Goal: Transaction & Acquisition: Purchase product/service

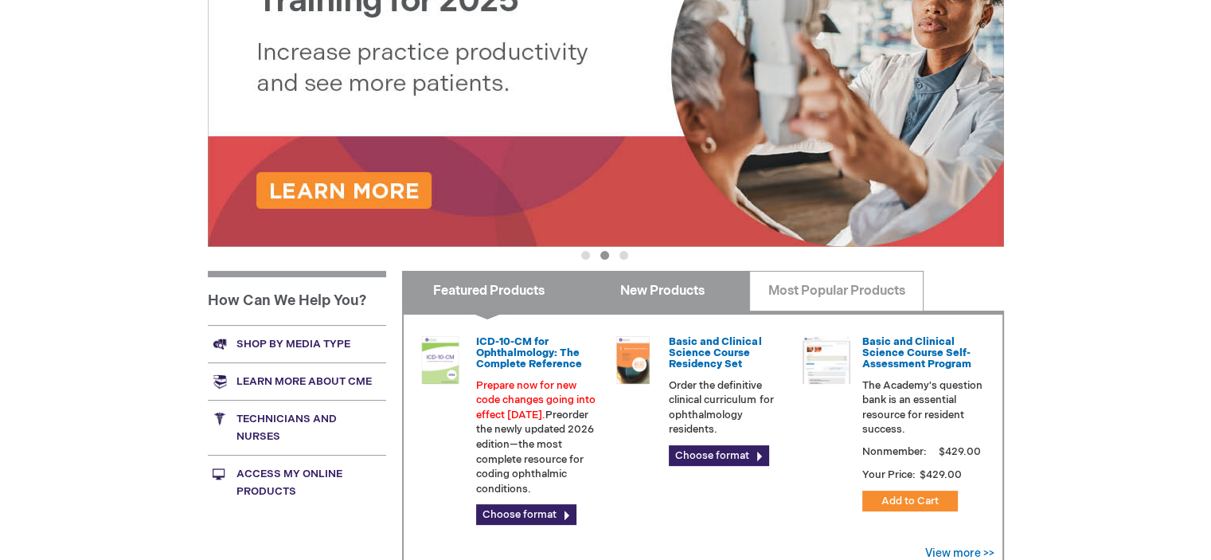
scroll to position [398, 0]
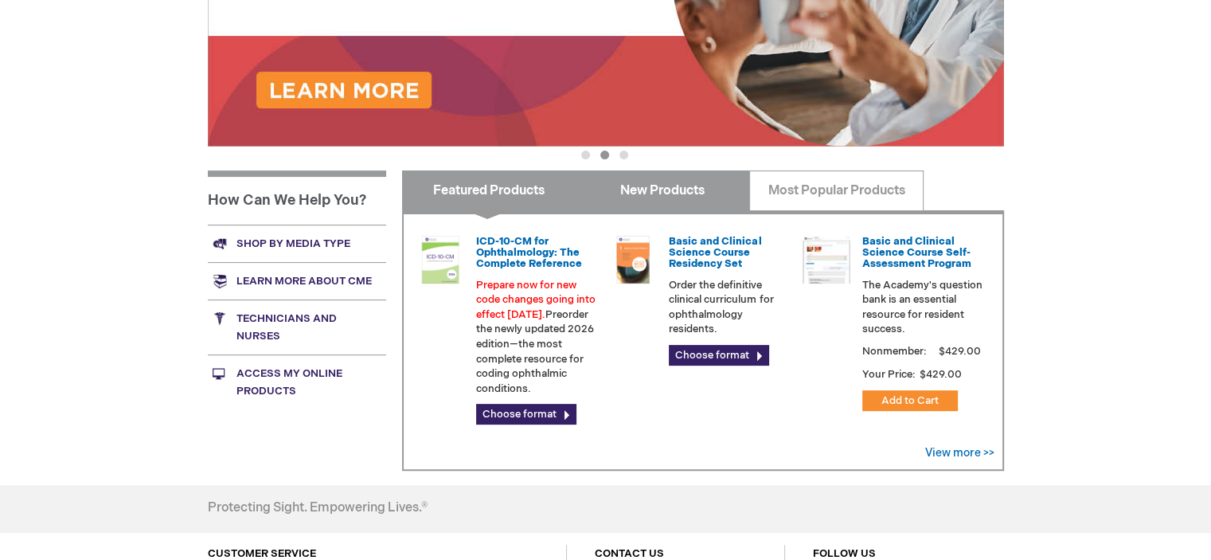
click at [685, 190] on link "New Products" at bounding box center [663, 190] width 174 height 40
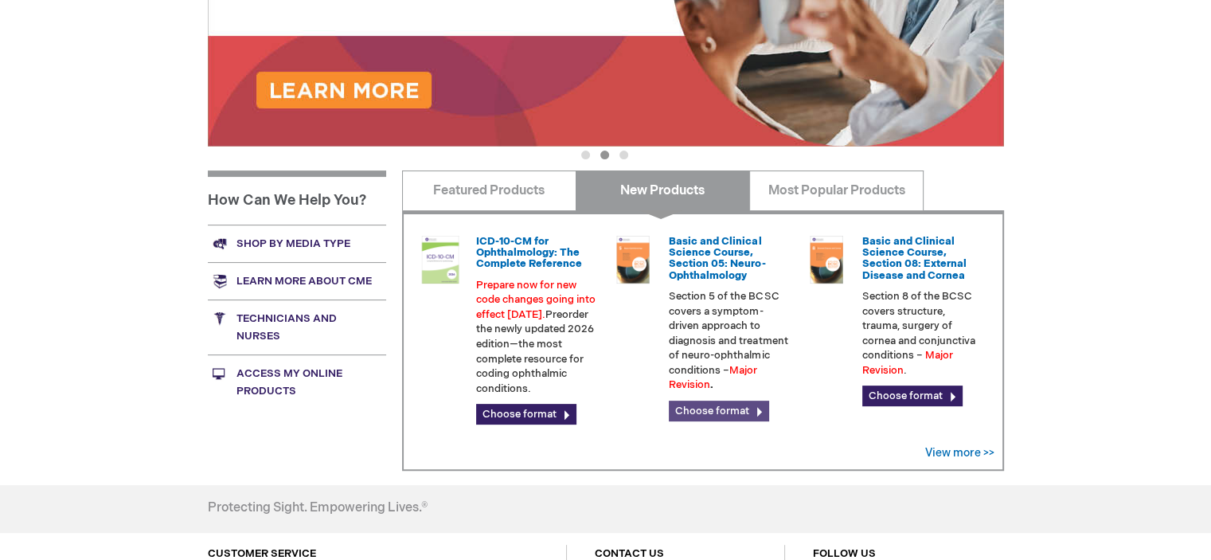
click at [753, 413] on link "Choose format" at bounding box center [719, 411] width 100 height 21
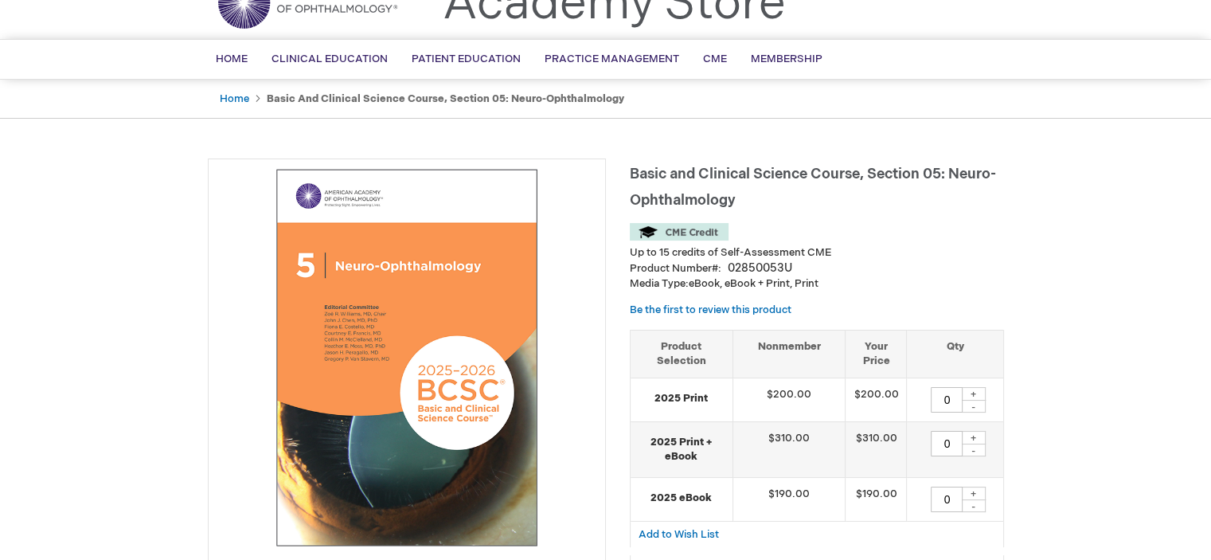
scroll to position [80, 0]
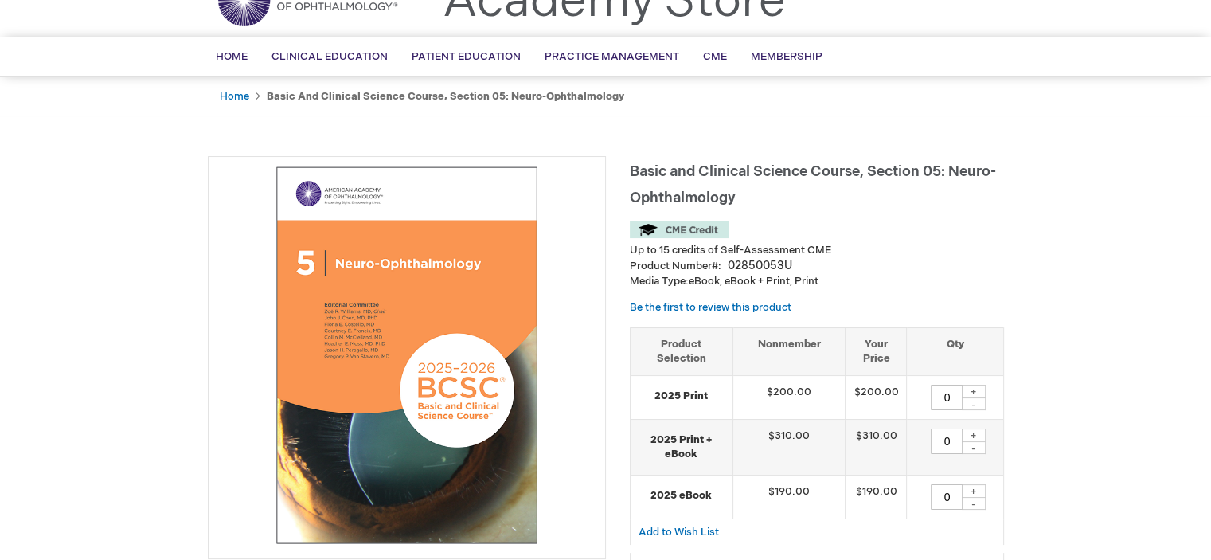
click at [978, 388] on div "+" at bounding box center [974, 392] width 24 height 14
type input "1"
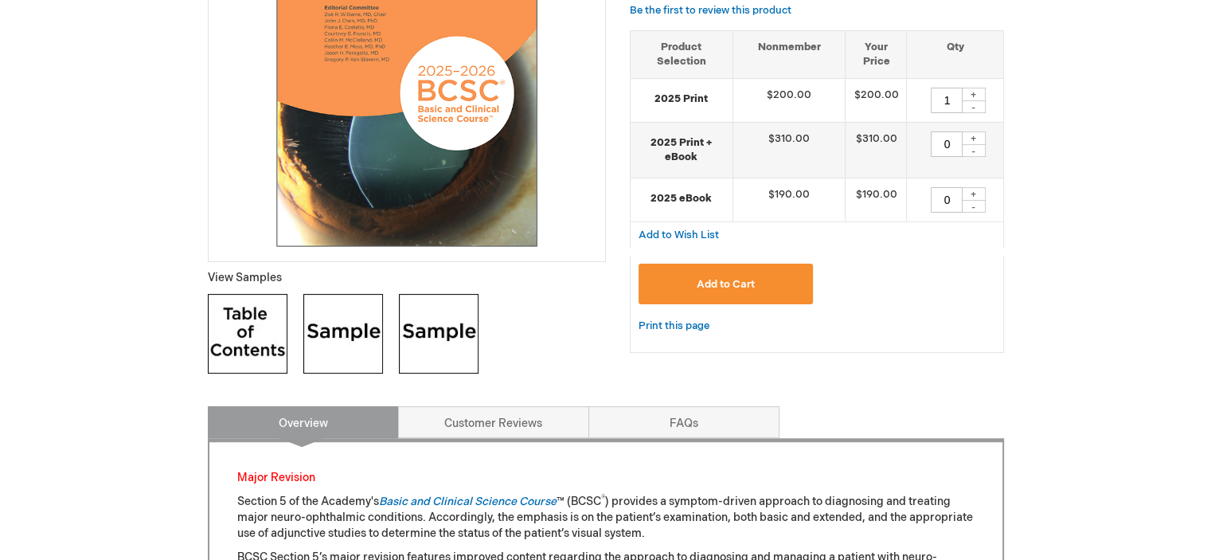
scroll to position [398, 0]
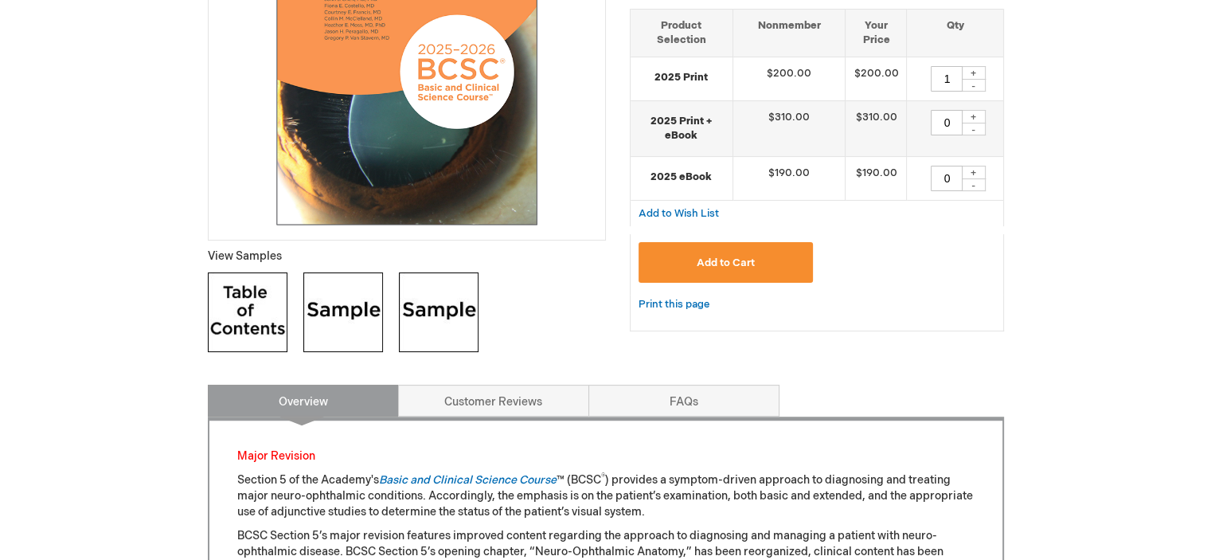
click at [738, 256] on span "Add to Cart" at bounding box center [726, 262] width 58 height 13
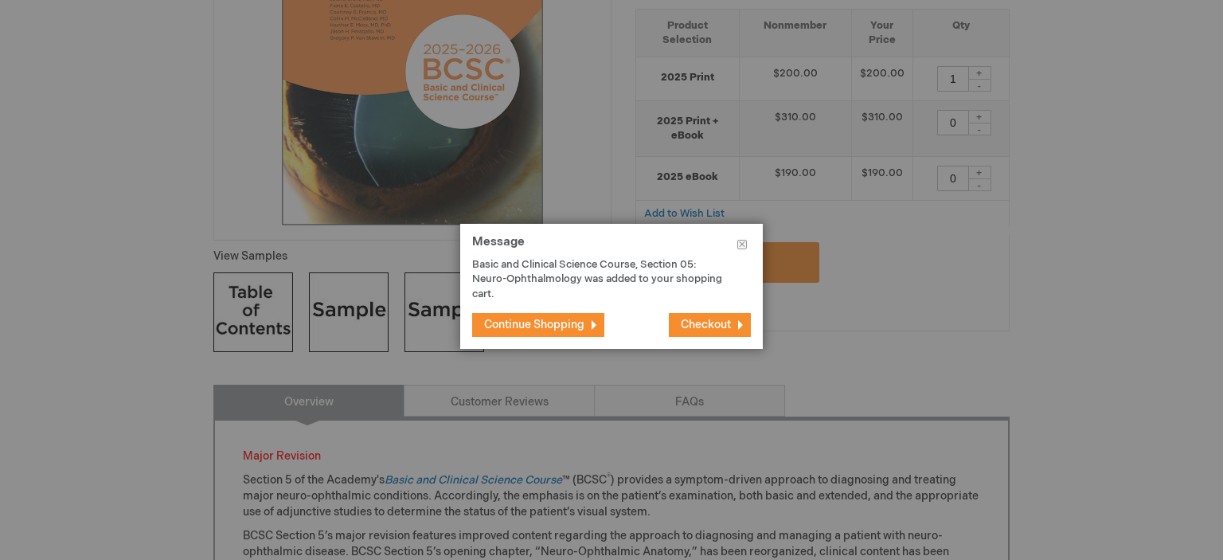
click at [554, 327] on span "Continue Shopping" at bounding box center [534, 325] width 100 height 14
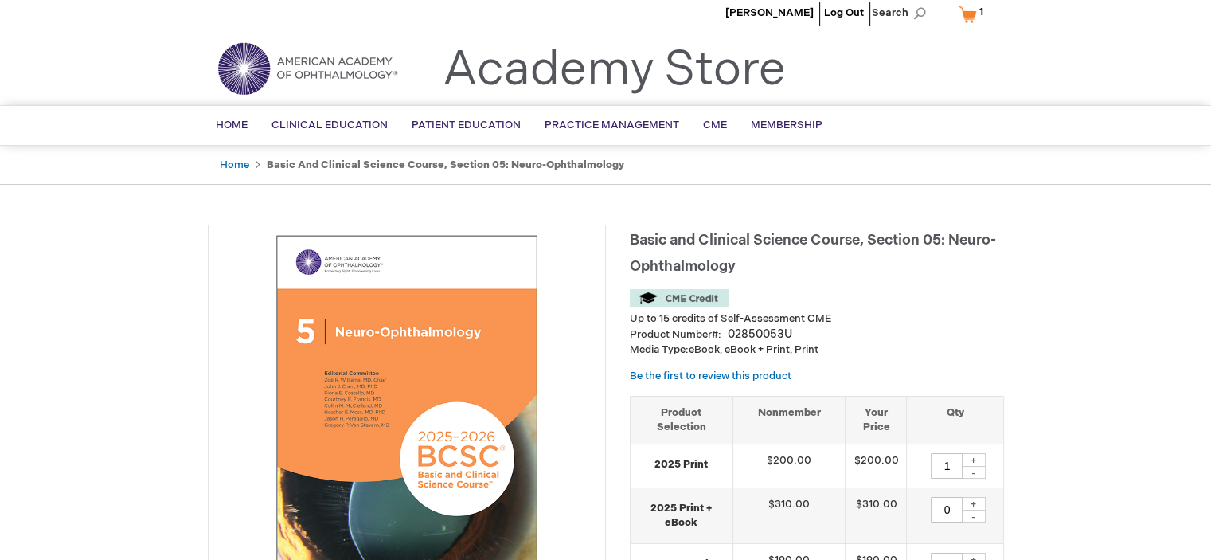
scroll to position [0, 0]
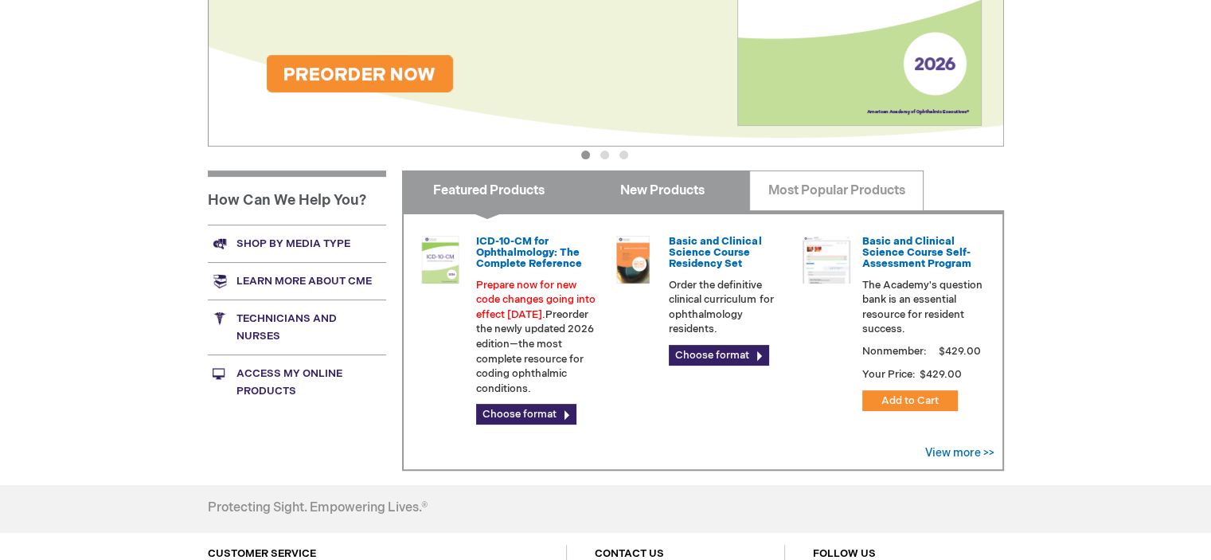
click at [672, 200] on link "New Products" at bounding box center [663, 190] width 174 height 40
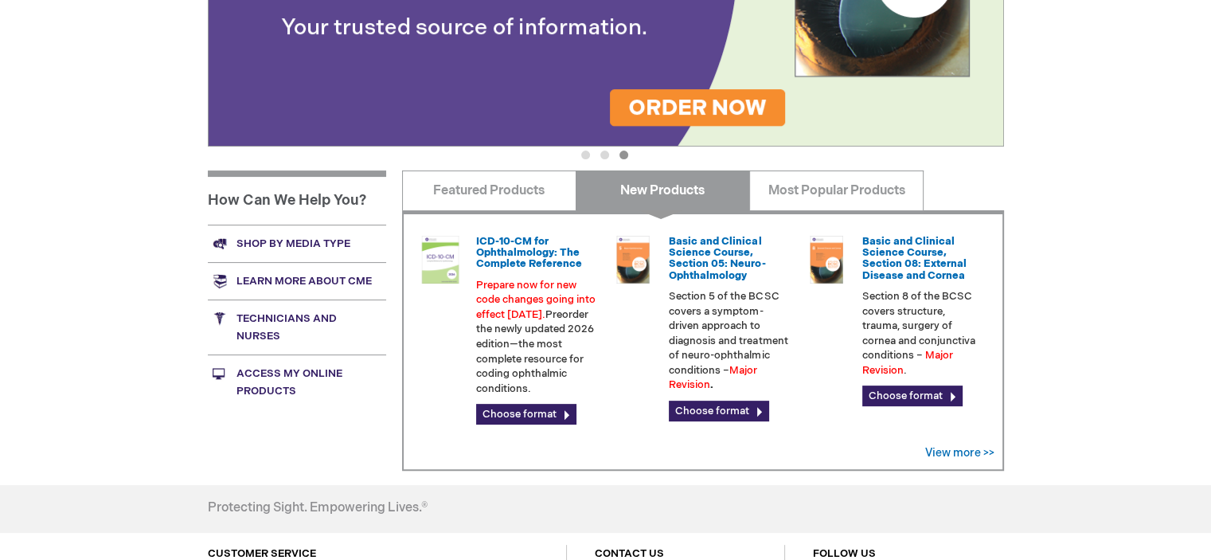
drag, startPoint x: 969, startPoint y: 450, endPoint x: 994, endPoint y: 439, distance: 27.8
click at [969, 450] on link "View more >>" at bounding box center [959, 453] width 69 height 14
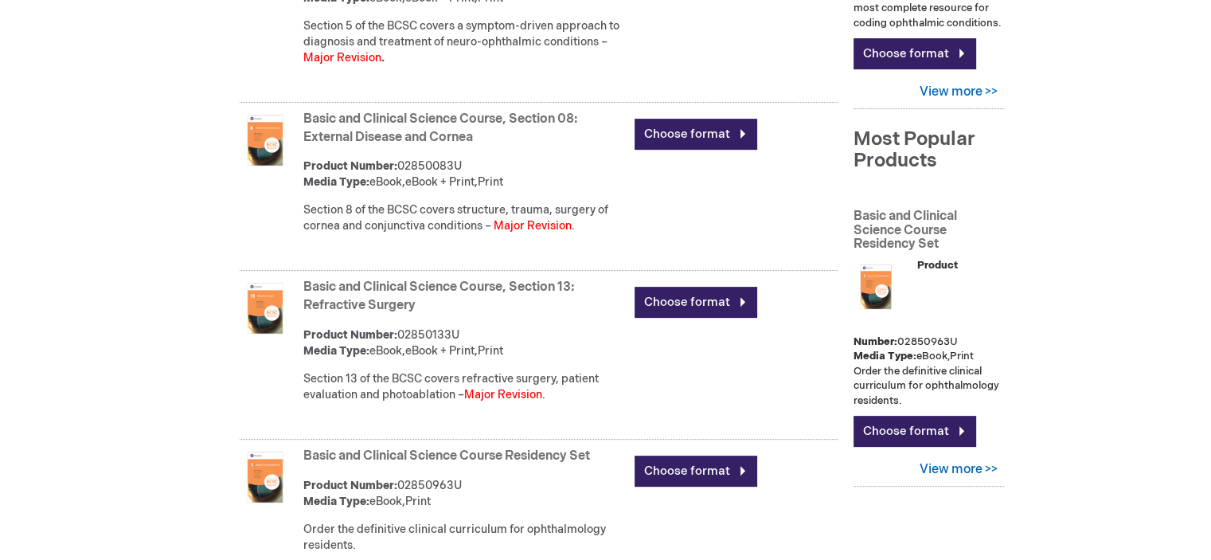
scroll to position [637, 0]
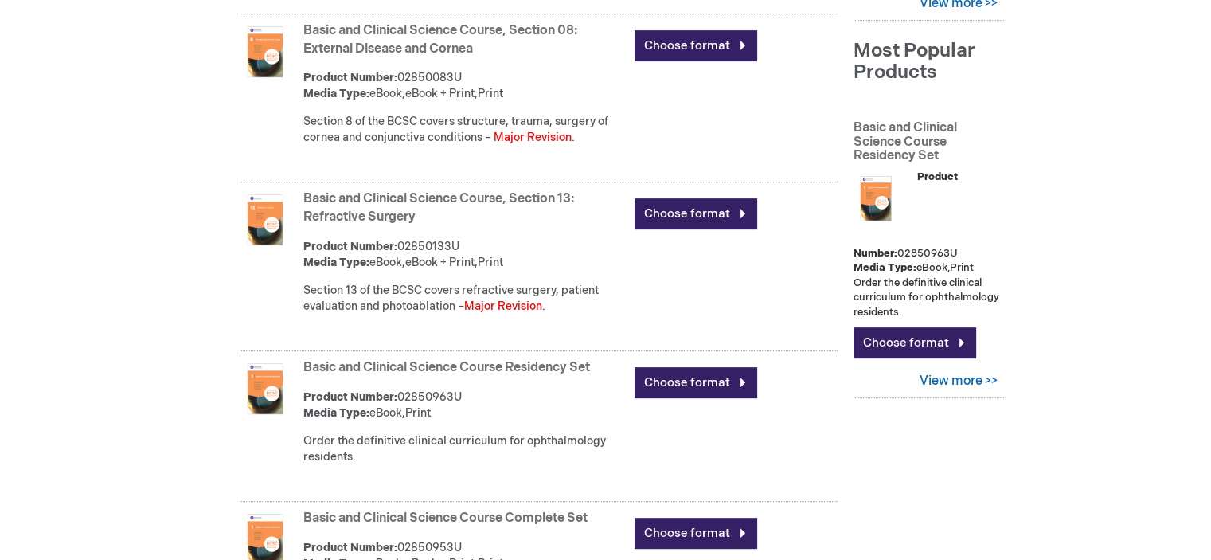
click at [448, 34] on link "Basic and Clinical Science Course, Section 08: External Disease and Cornea" at bounding box center [440, 39] width 274 height 33
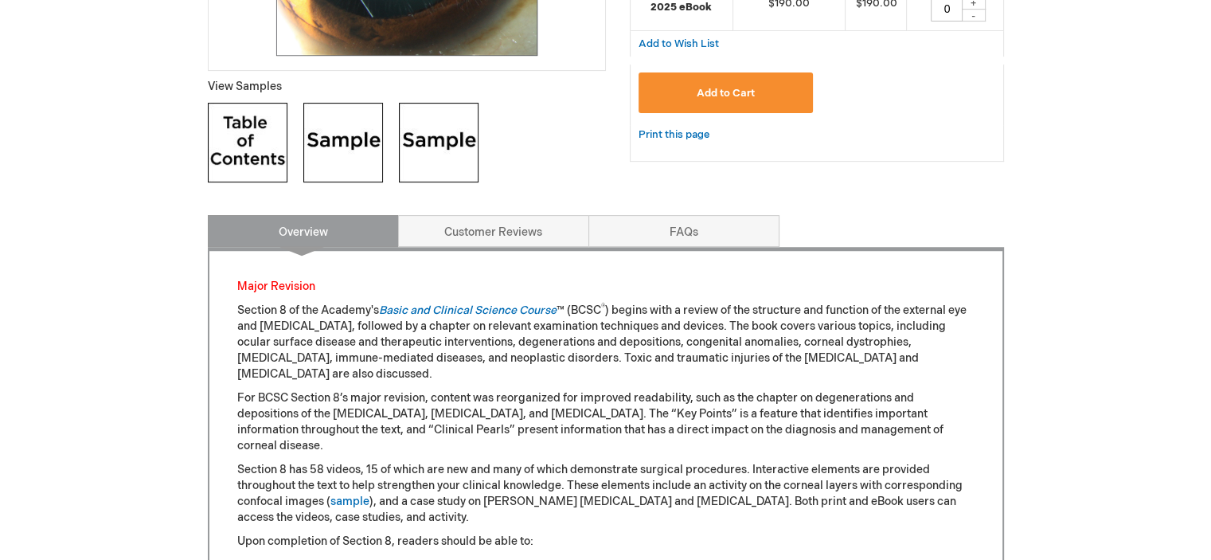
scroll to position [558, 0]
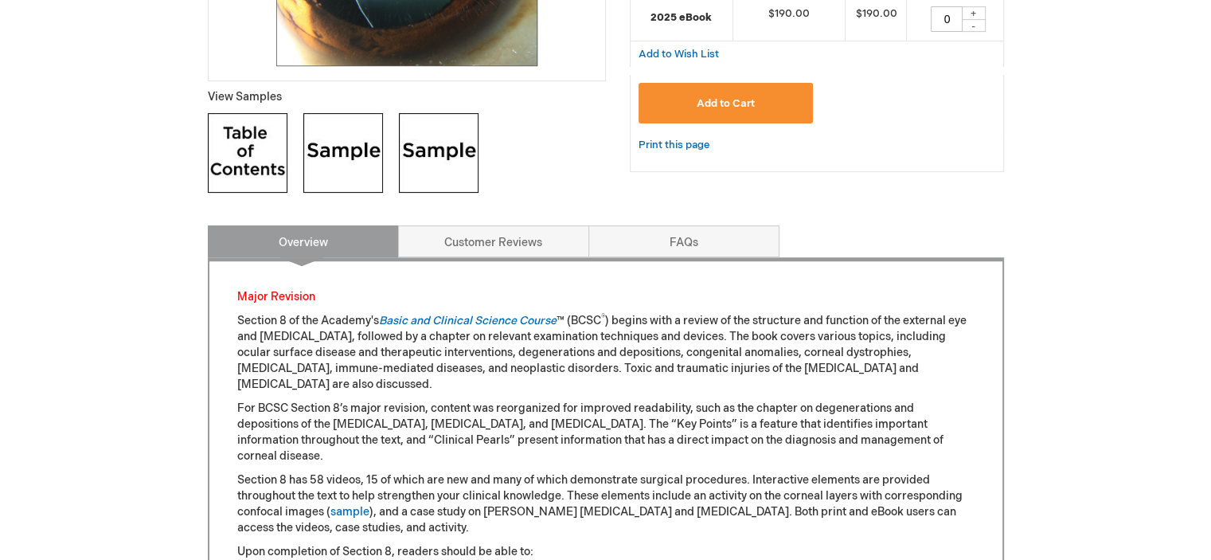
click at [349, 147] on img at bounding box center [343, 153] width 80 height 80
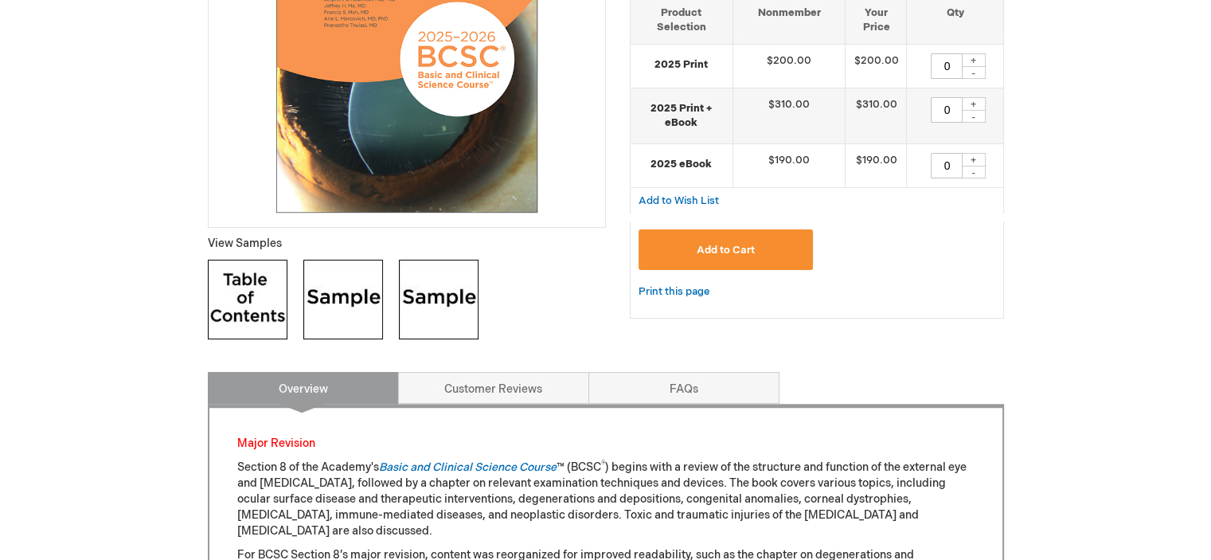
scroll to position [398, 0]
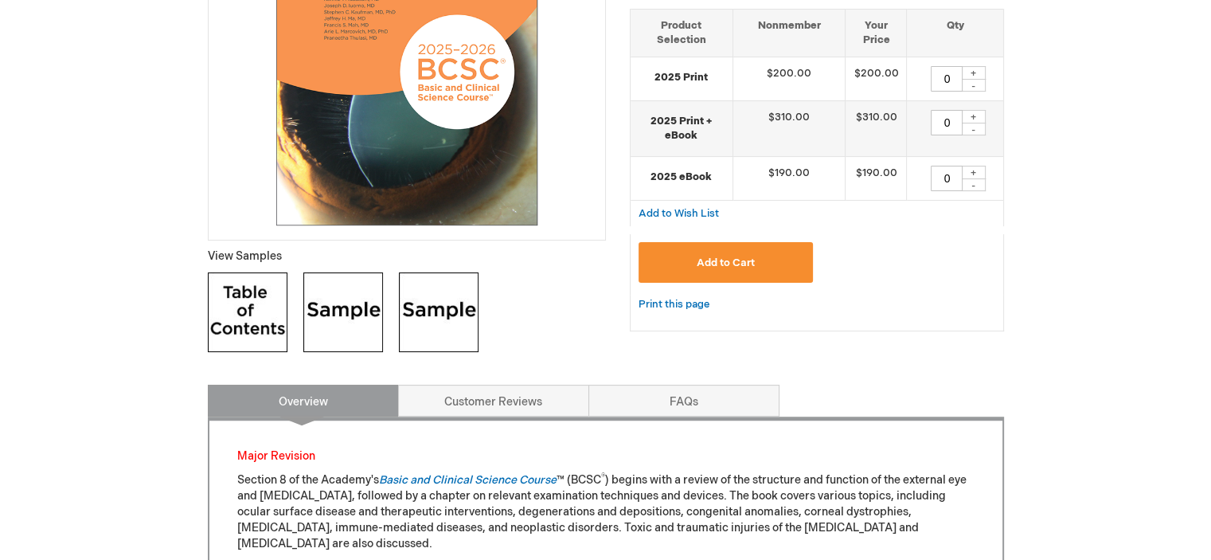
click at [976, 69] on div "+" at bounding box center [974, 73] width 24 height 14
type input "1"
click at [755, 257] on button "Add to Cart" at bounding box center [726, 262] width 175 height 41
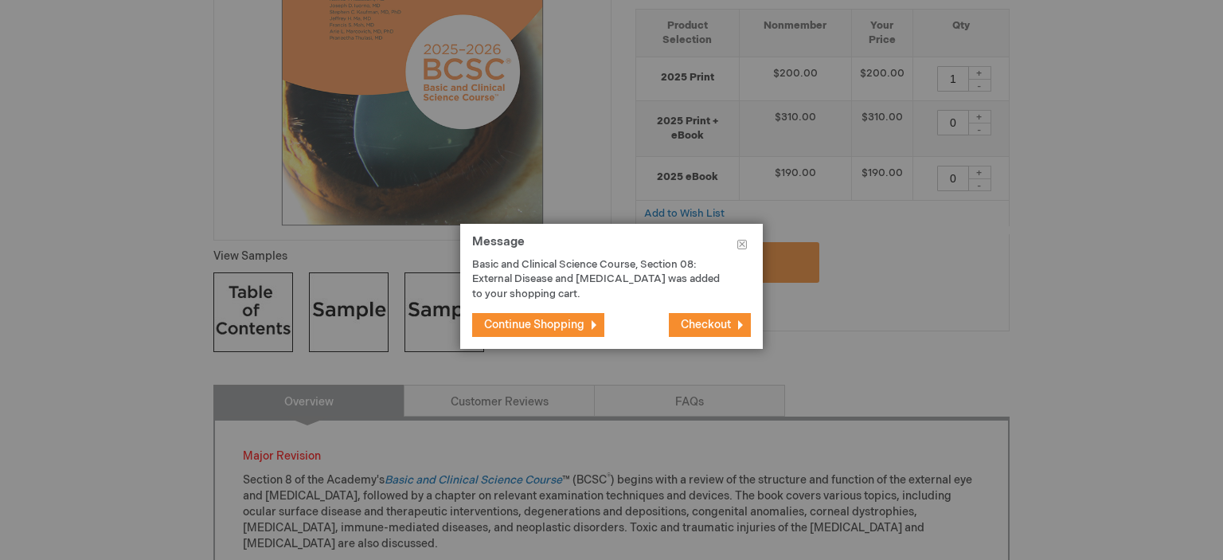
click at [531, 324] on span "Continue Shopping" at bounding box center [534, 325] width 100 height 14
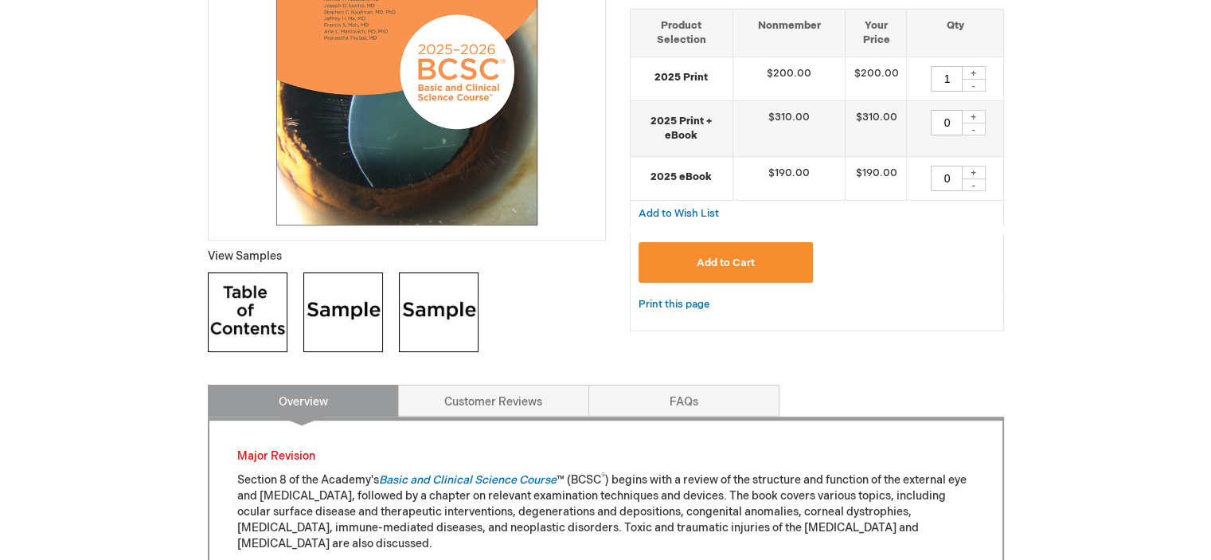
click at [424, 295] on img at bounding box center [439, 312] width 80 height 80
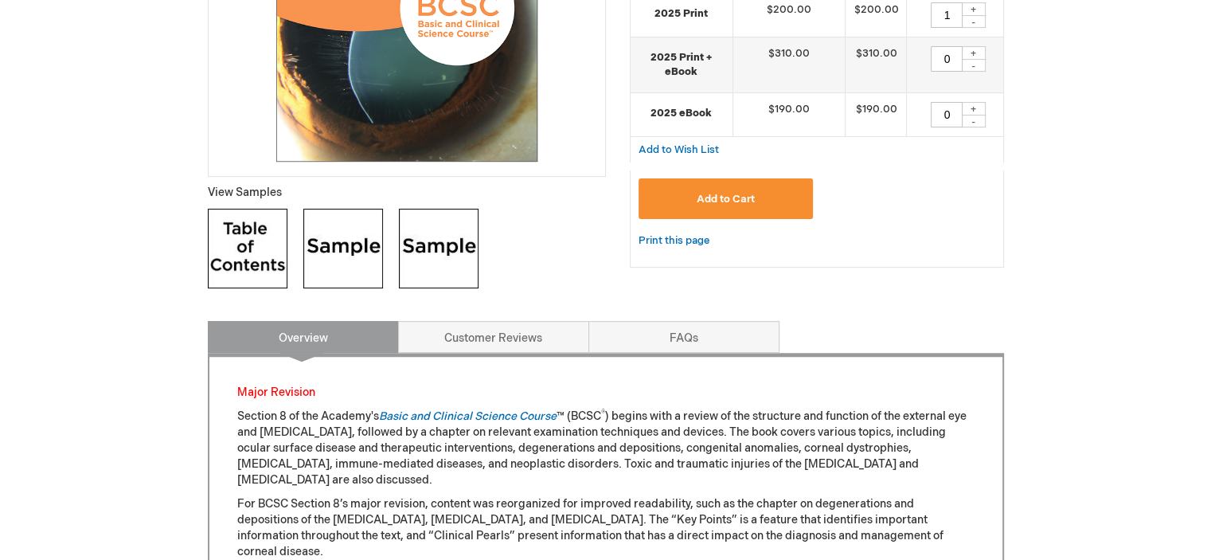
scroll to position [478, 0]
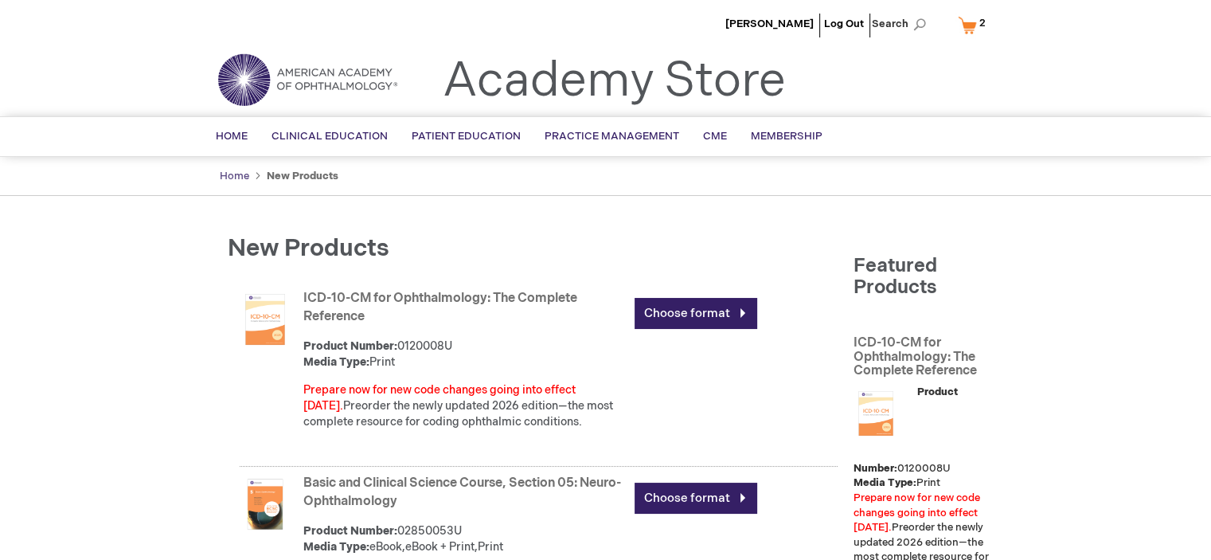
click at [235, 176] on link "Home" at bounding box center [234, 176] width 29 height 13
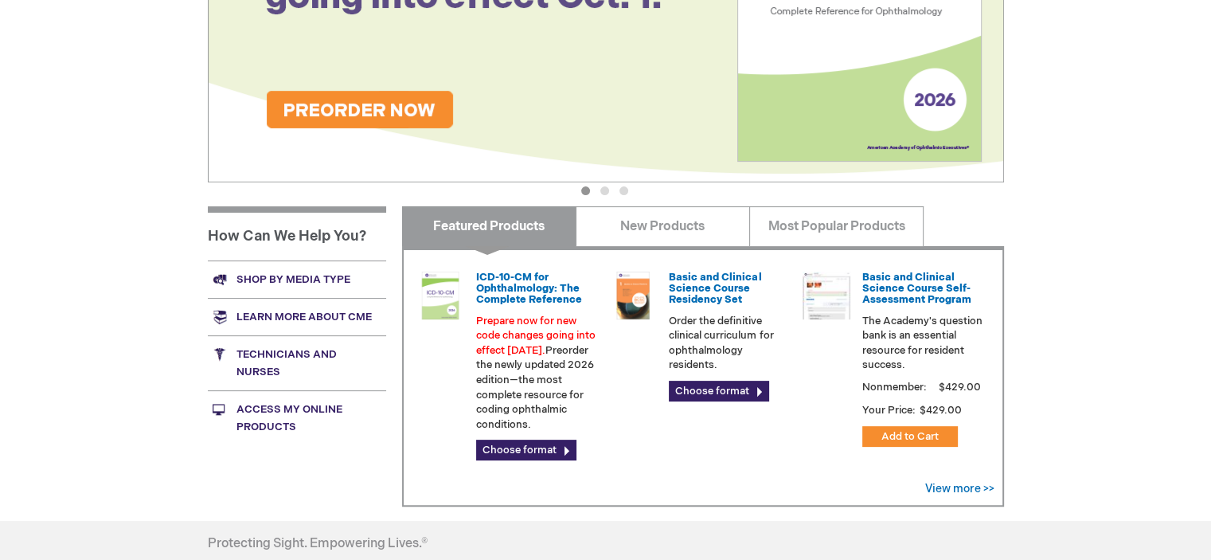
scroll to position [398, 0]
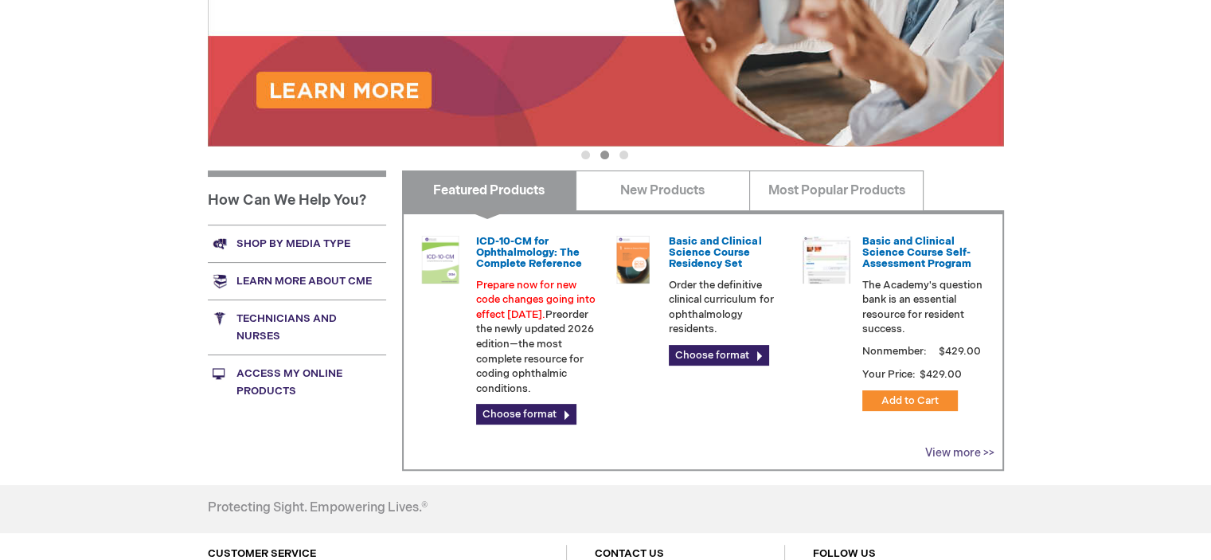
click at [942, 448] on link "View more >>" at bounding box center [959, 453] width 69 height 14
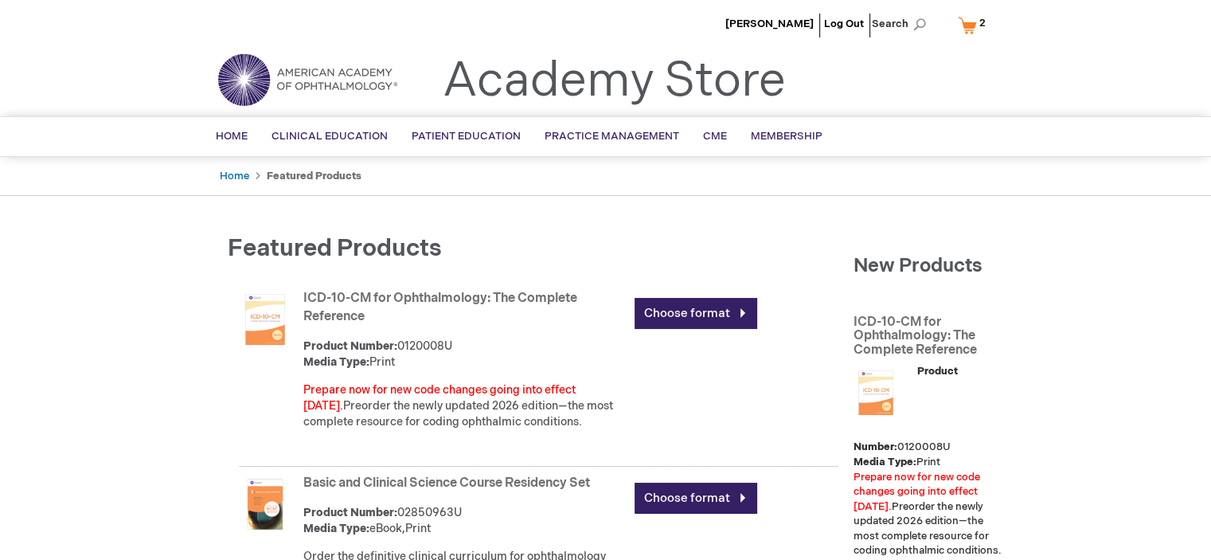
click at [975, 30] on link "My Cart 2 2 items" at bounding box center [975, 25] width 41 height 28
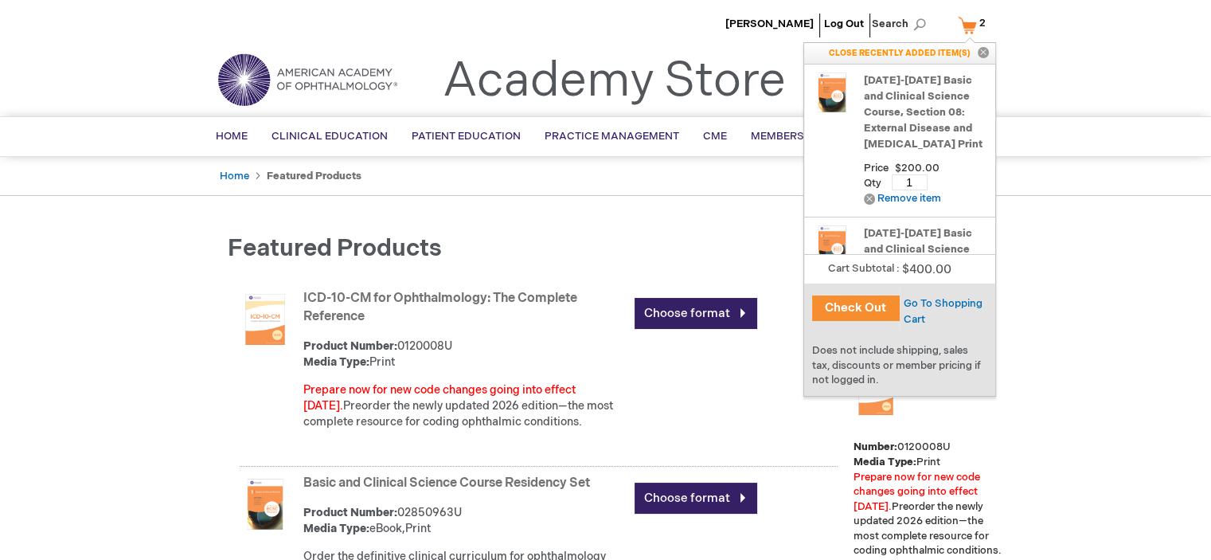
click at [861, 313] on button "Check Out" at bounding box center [856, 307] width 88 height 25
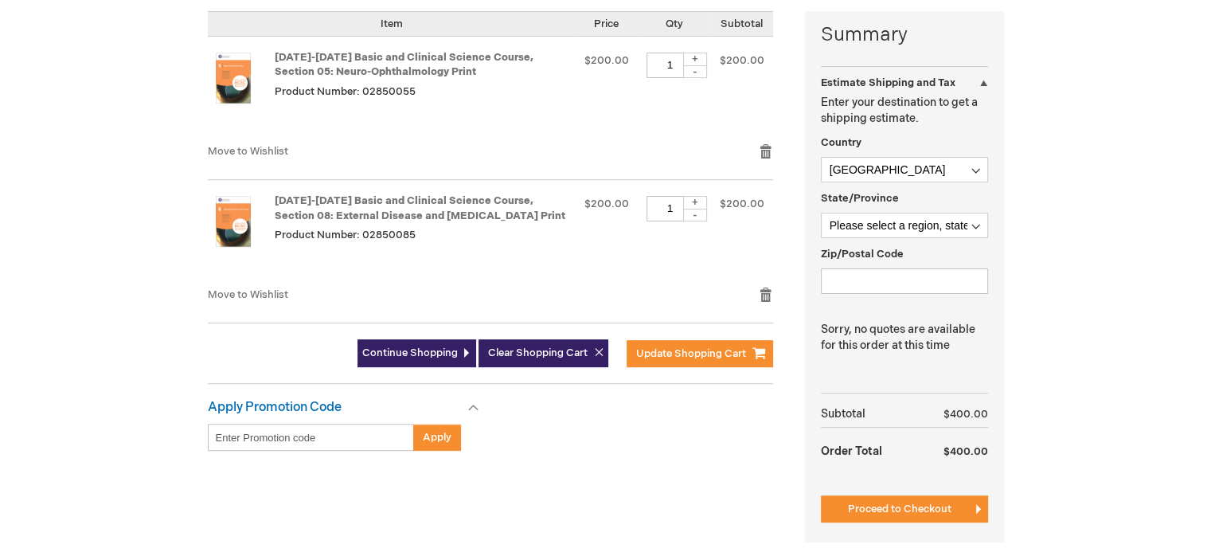
scroll to position [398, 0]
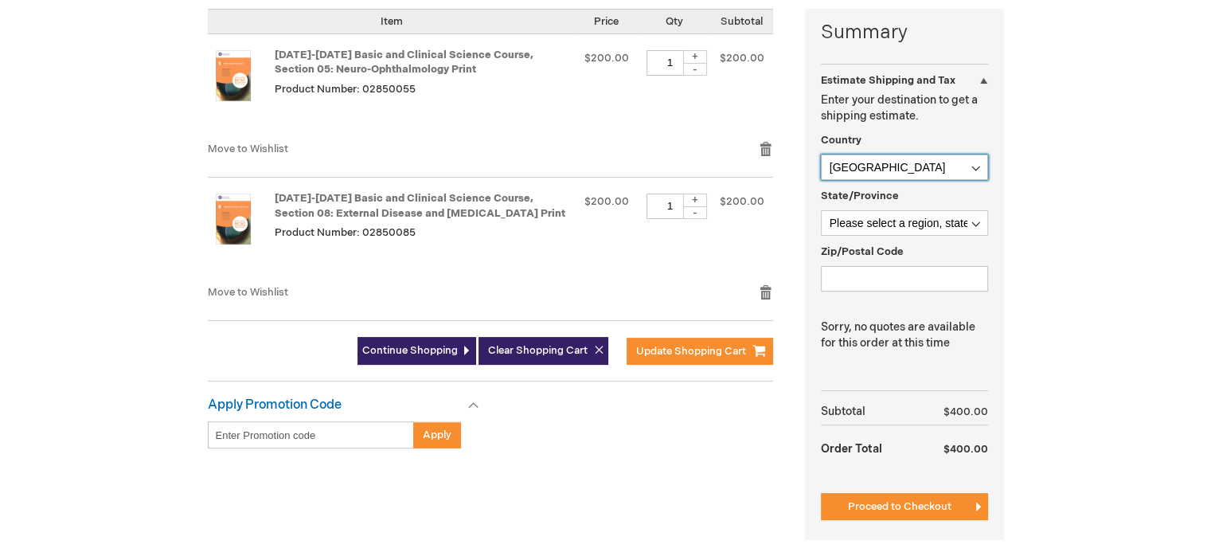
click at [941, 168] on select "[GEOGRAPHIC_DATA] [GEOGRAPHIC_DATA] [GEOGRAPHIC_DATA] [GEOGRAPHIC_DATA] [US_STA…" at bounding box center [904, 167] width 167 height 25
select select "RO"
click at [821, 155] on select "[GEOGRAPHIC_DATA] [GEOGRAPHIC_DATA] [GEOGRAPHIC_DATA] [GEOGRAPHIC_DATA] [US_STA…" at bounding box center [904, 167] width 167 height 25
click at [905, 219] on select "Please select a region, state or province. [GEOGRAPHIC_DATA] [GEOGRAPHIC_DATA] …" at bounding box center [904, 222] width 167 height 25
select select "302"
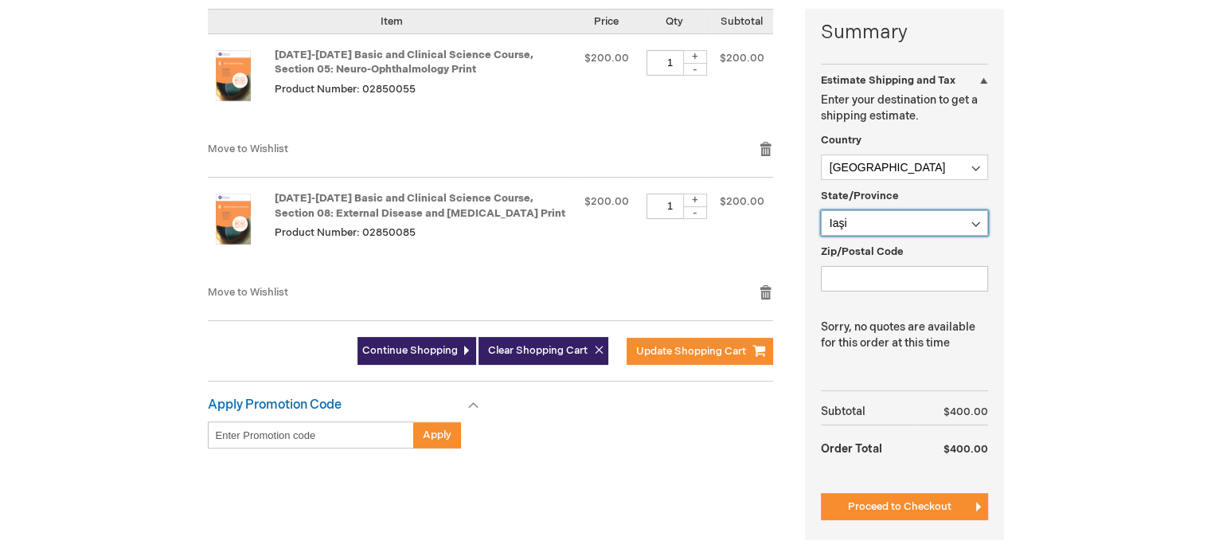
click at [821, 210] on select "Please select a region, state or province. Alba Arad Argeş Bacău Bihor Bistriţa…" at bounding box center [904, 222] width 167 height 25
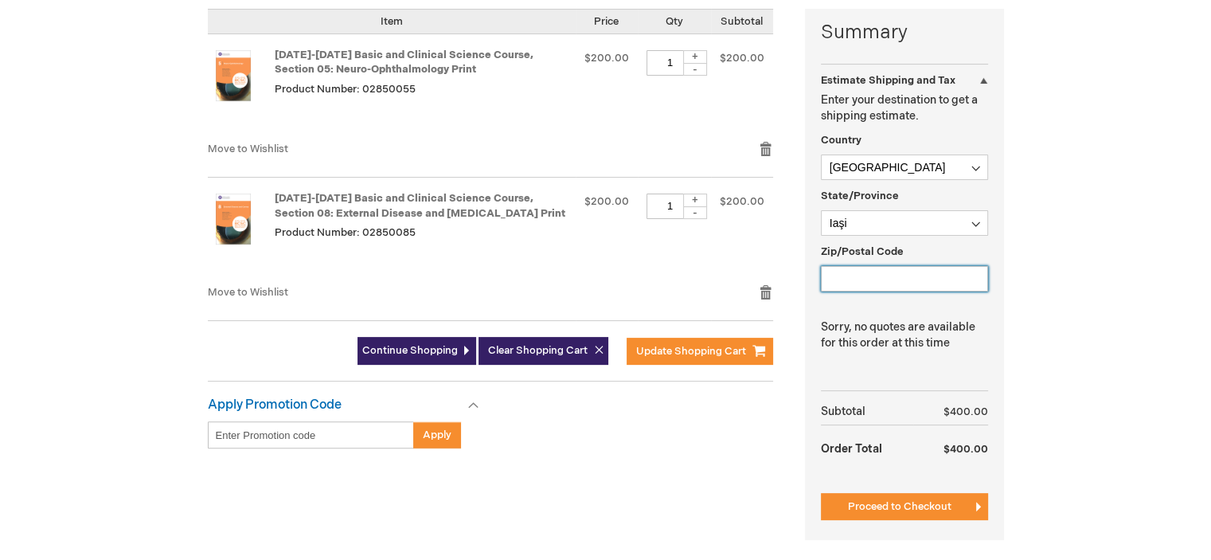
click at [906, 278] on input "Zip/Postal Code" at bounding box center [904, 278] width 167 height 25
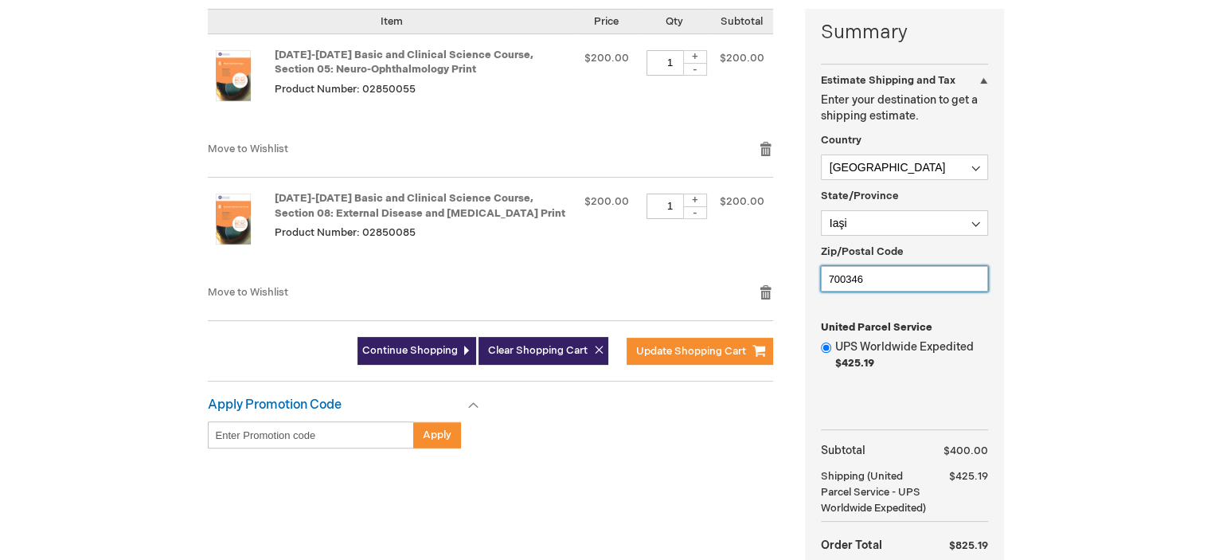
click at [869, 275] on input "700346" at bounding box center [904, 278] width 167 height 25
type input "700341"
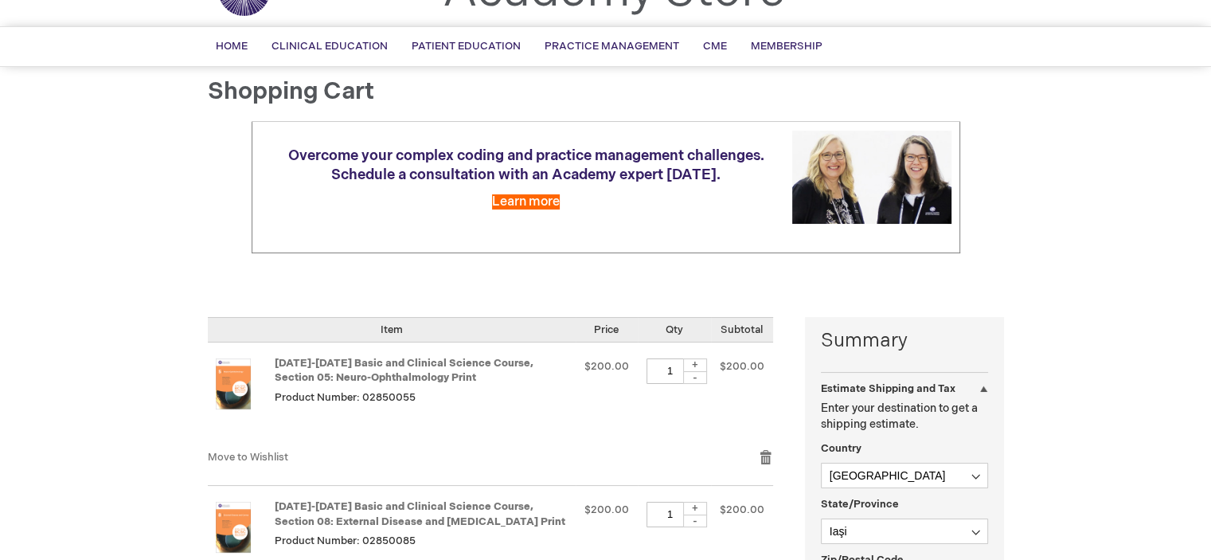
scroll to position [80, 0]
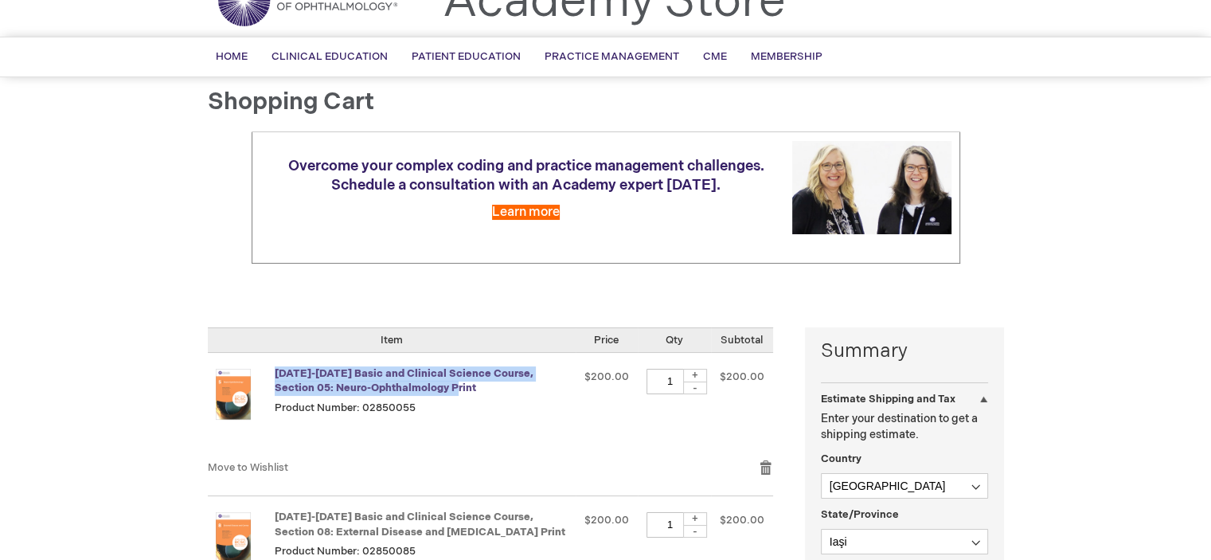
drag, startPoint x: 426, startPoint y: 392, endPoint x: 279, endPoint y: 378, distance: 148.0
click at [275, 378] on strong "[DATE]-[DATE] Basic and Clinical Science Course, Section 05: Neuro-Ophthalmolog…" at bounding box center [422, 380] width 295 height 29
copy link "[DATE]-[DATE] Basic and Clinical Science Course, Section 05: Neuro-Ophthalmolog…"
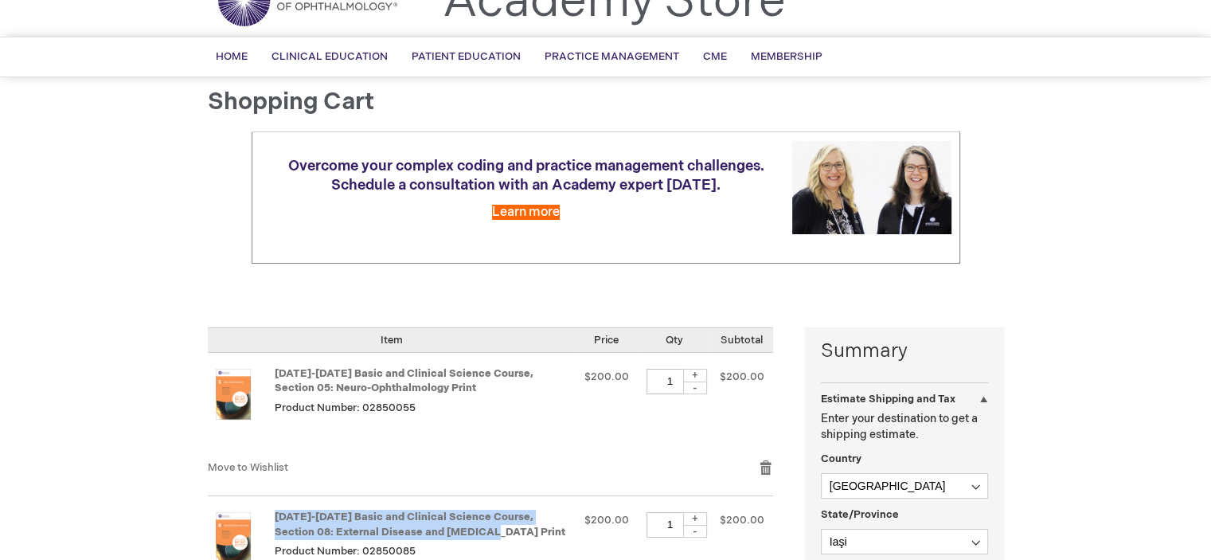
drag, startPoint x: 472, startPoint y: 525, endPoint x: 271, endPoint y: 511, distance: 202.0
click at [271, 511] on td "2025-2026 Basic and Clinical Science Course, Section 08: External Disease and C…" at bounding box center [392, 549] width 368 height 107
copy td "2025-2026 Basic and Clinical Science Course, Section 08: External Disease and C…"
